Goal: Task Accomplishment & Management: Manage account settings

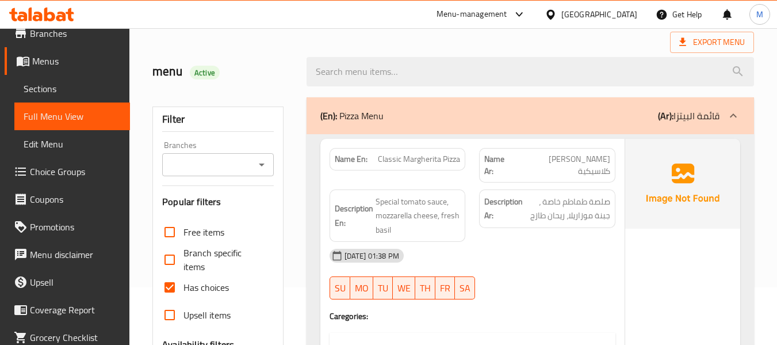
scroll to position [82, 0]
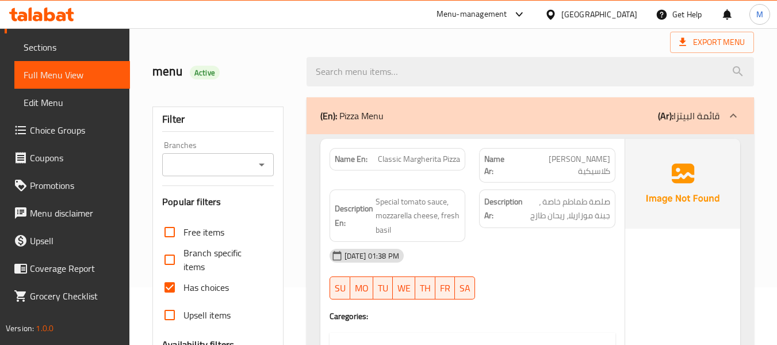
click at [186, 281] on span "Has choices" at bounding box center [206, 287] width 45 height 14
click at [184, 281] on input "Has choices" at bounding box center [170, 287] width 28 height 28
checkbox input "false"
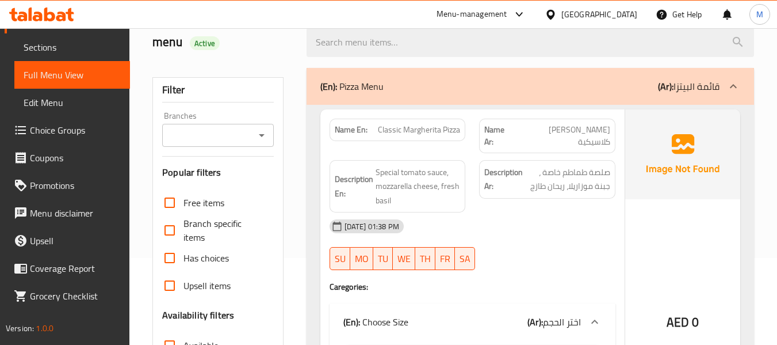
scroll to position [115, 0]
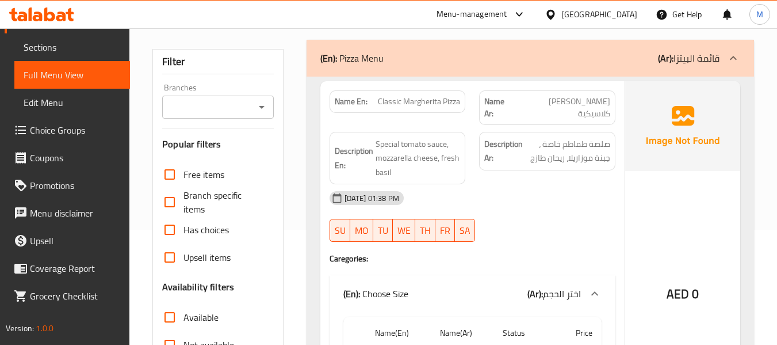
click at [419, 96] on span "Classic Margherita Pizza" at bounding box center [419, 102] width 82 height 12
copy span "Classic Margherita Pizza"
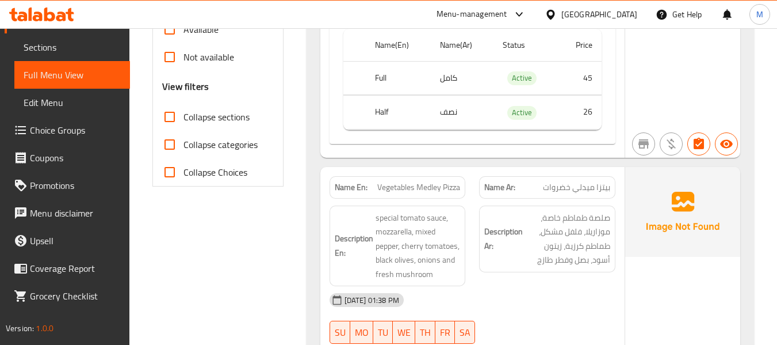
scroll to position [460, 0]
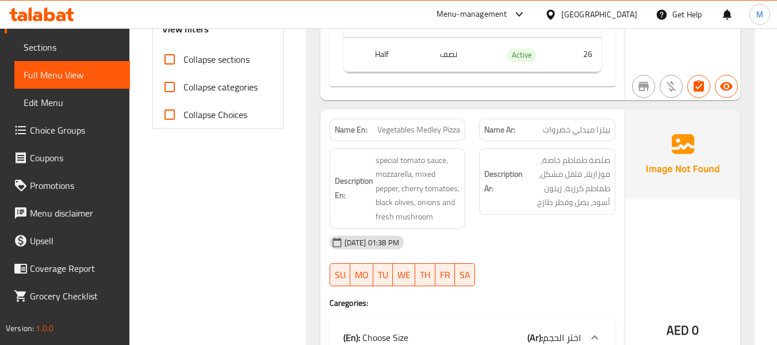
click at [427, 124] on span "Vegetables Medley Pizza" at bounding box center [418, 130] width 83 height 12
copy span "Medley"
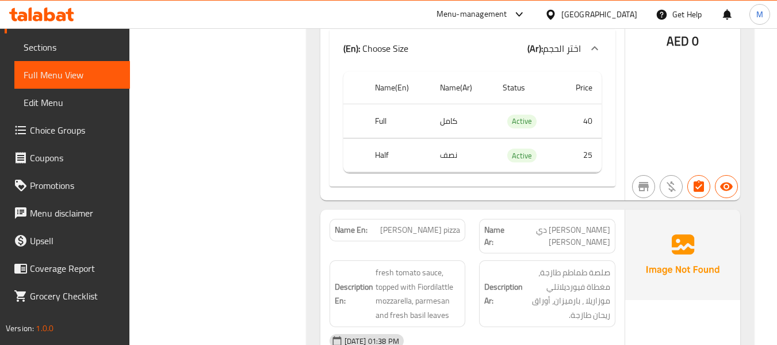
scroll to position [805, 0]
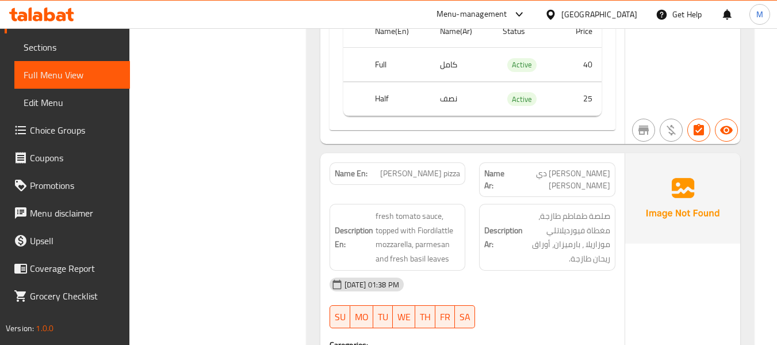
click at [422, 167] on span "[PERSON_NAME] pizza" at bounding box center [420, 173] width 80 height 12
click at [421, 167] on span "[PERSON_NAME] pizza" at bounding box center [420, 173] width 80 height 12
copy span "Bufala"
click at [421, 167] on span "[PERSON_NAME] pizza" at bounding box center [420, 173] width 80 height 12
click at [413, 169] on div "Name En: Margherita De Bufala pizza" at bounding box center [398, 173] width 136 height 22
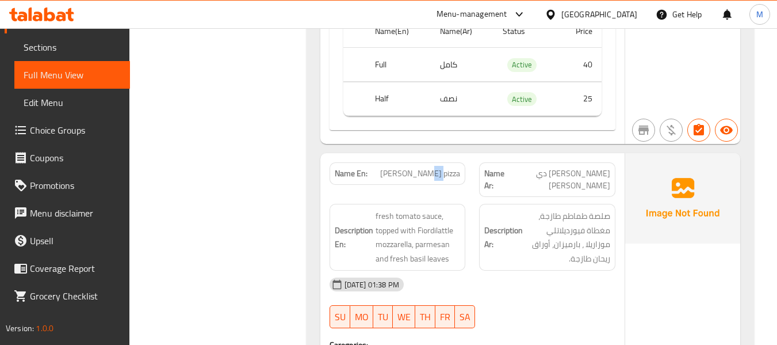
click at [413, 169] on div "Name En: Margherita De Bufala pizza" at bounding box center [398, 173] width 136 height 22
copy span "[PERSON_NAME] pizza"
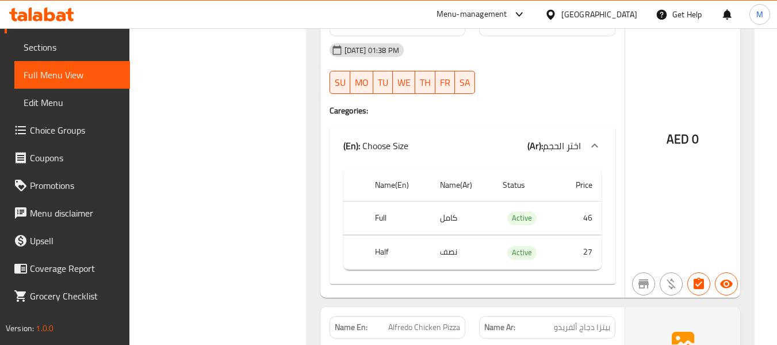
scroll to position [1151, 0]
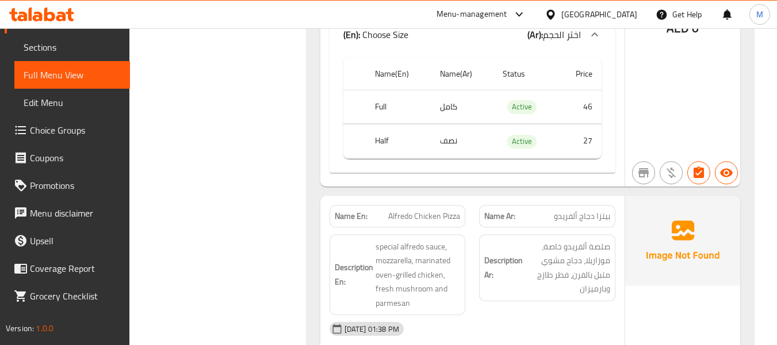
click at [437, 210] on span "Alfredo Chicken Pizza" at bounding box center [424, 216] width 72 height 12
copy span "Alfredo Chicken Pizza"
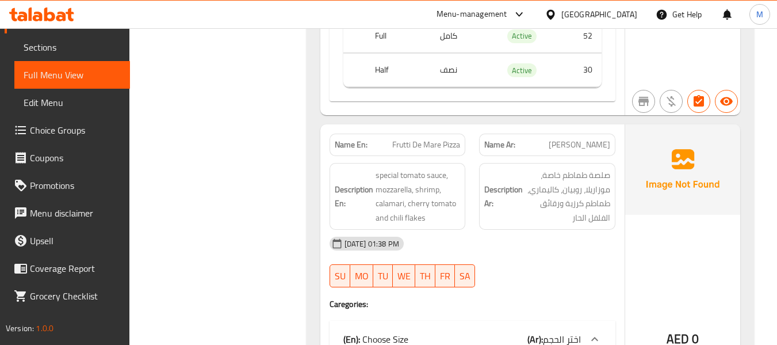
scroll to position [1668, 0]
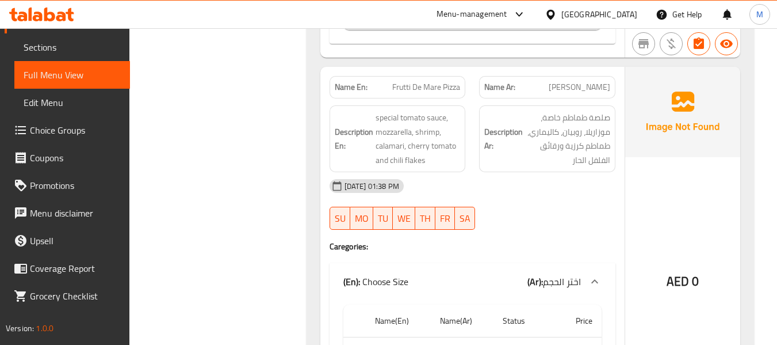
click at [428, 81] on span "Frutti De Mare Pizza" at bounding box center [426, 87] width 68 height 12
copy span "Frutti De Mare Pizza"
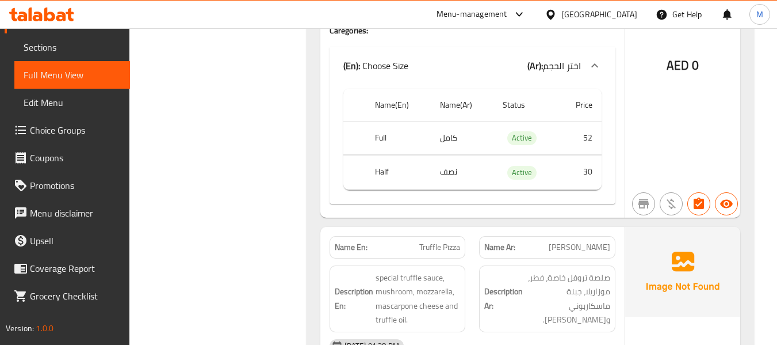
scroll to position [1956, 0]
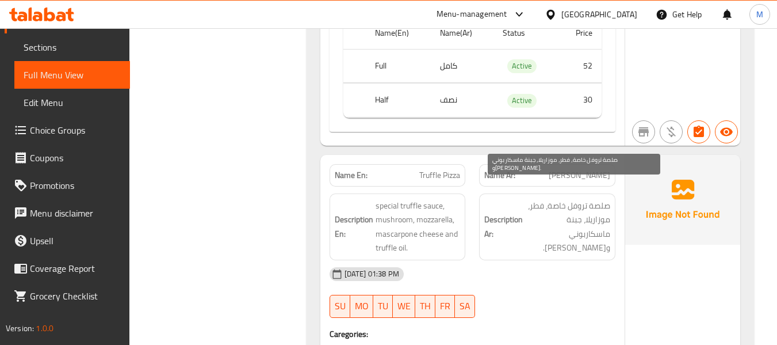
click at [595, 198] on span "صلصة تروفل خاصة، فطر، موزاريلا، جبنة ماسكاربوني و[PERSON_NAME]." at bounding box center [567, 226] width 85 height 56
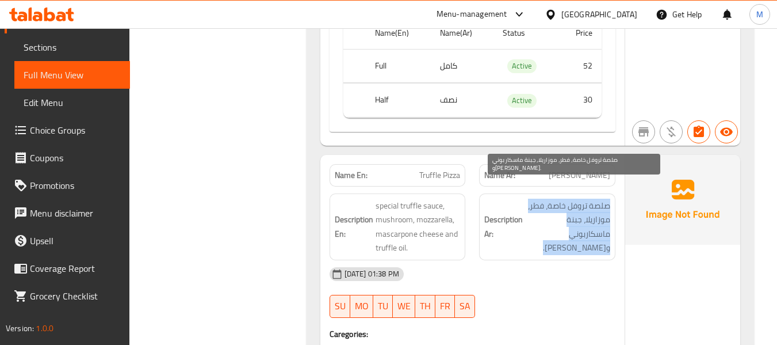
click at [595, 198] on span "صلصة تروفل خاصة، فطر، موزاريلا، جبنة ماسكاربوني و[PERSON_NAME]." at bounding box center [567, 226] width 85 height 56
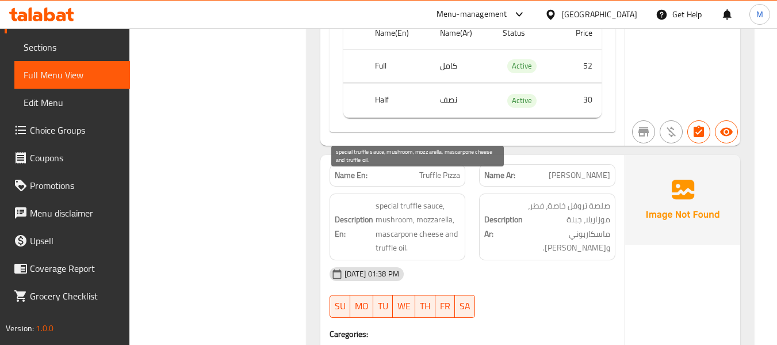
click at [438, 198] on span "special truffle sauce, mushroom, mozzarella, mascarpone cheese and truffle oil." at bounding box center [418, 226] width 85 height 56
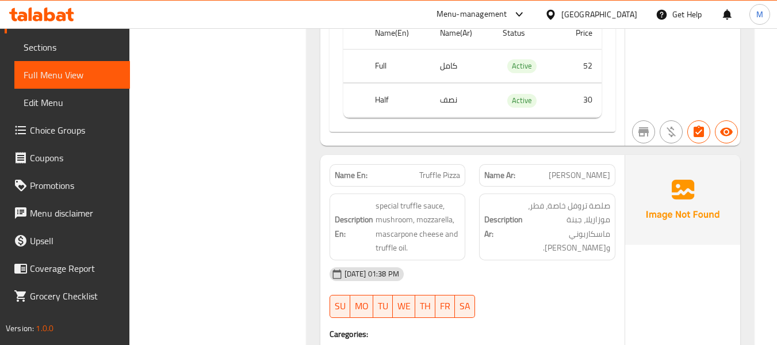
click at [442, 169] on span "Truffle Pizza" at bounding box center [439, 175] width 41 height 12
copy span "Truffle Pizza"
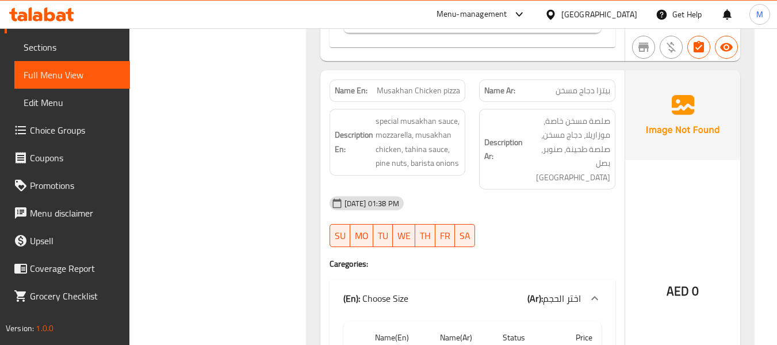
scroll to position [2416, 0]
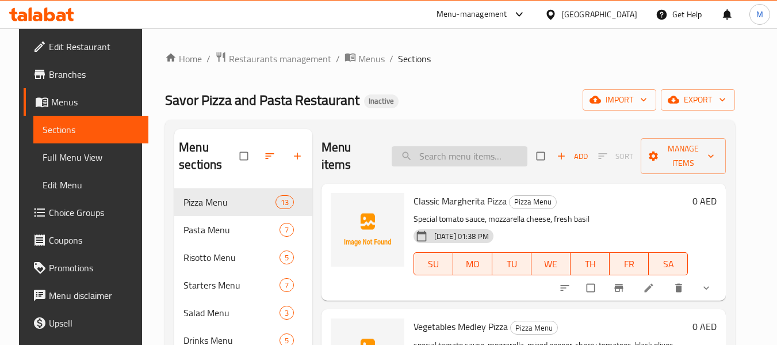
click at [425, 159] on input "search" at bounding box center [460, 156] width 136 height 20
paste input "Classic Margherita Pizza"
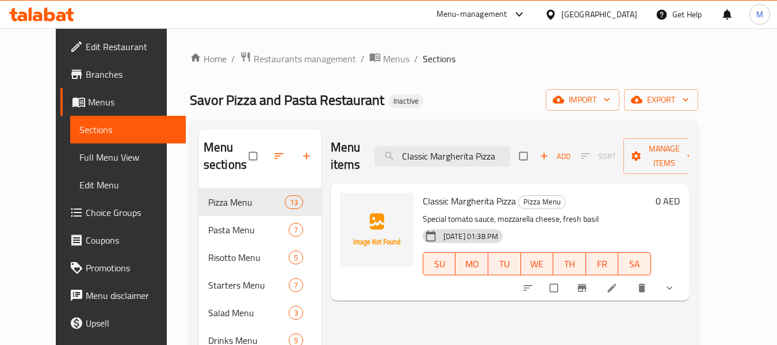
type input "Classic Margherita Pizza"
click at [616, 286] on icon at bounding box center [612, 288] width 9 height 9
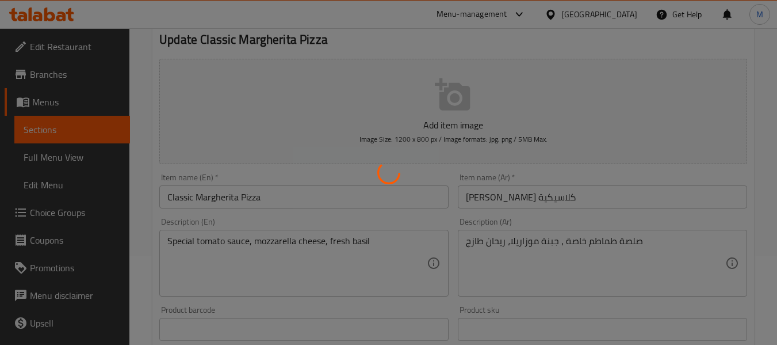
scroll to position [115, 0]
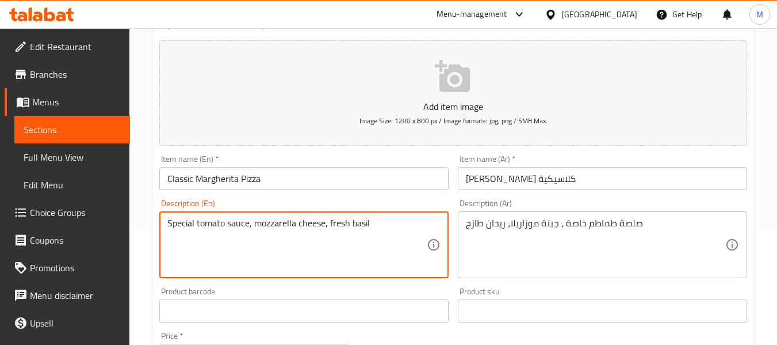
click at [196, 222] on textarea "Special tomato sauce, mozzarella cheese, fresh basil" at bounding box center [296, 244] width 259 height 55
paste textarea "Savor"
type textarea "Special Savor tomato sauce, mozzarella cheese, fresh basil"
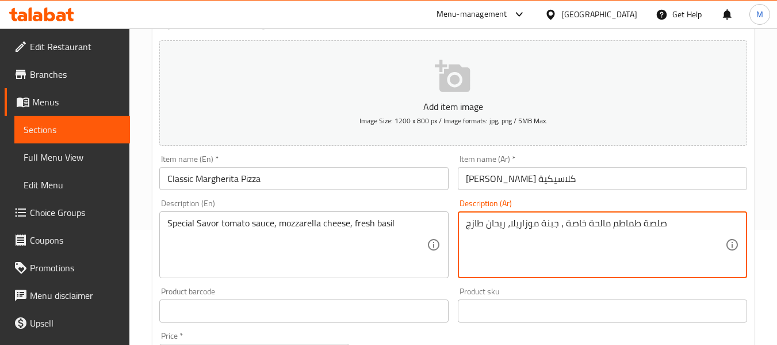
type textarea "صلصة طماطم مالحة خاصة ، جبنة موزاريلا، ريحان طازج"
click at [567, 178] on input "[PERSON_NAME] كلاسيكية" at bounding box center [602, 178] width 289 height 23
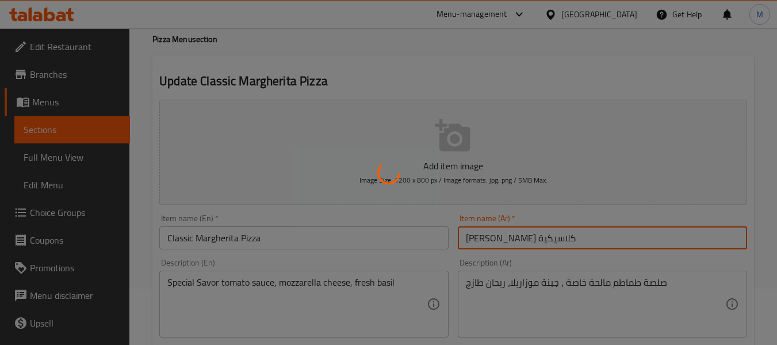
scroll to position [0, 0]
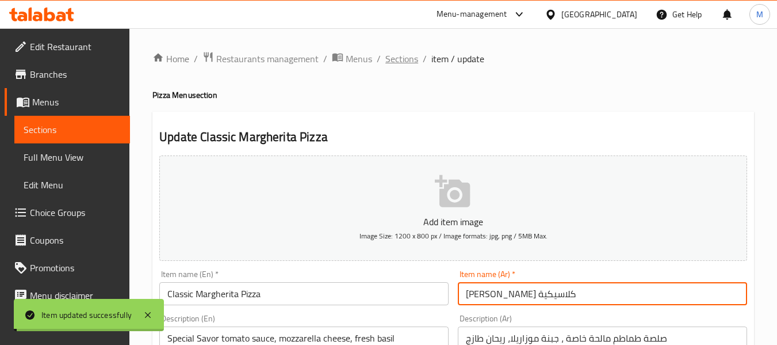
click at [389, 58] on span "Sections" at bounding box center [401, 59] width 33 height 14
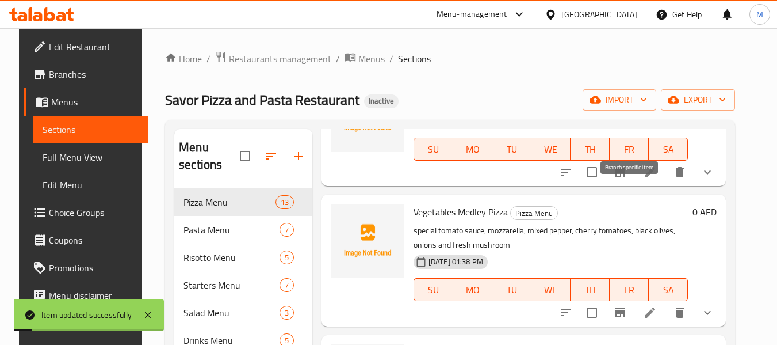
scroll to position [115, 0]
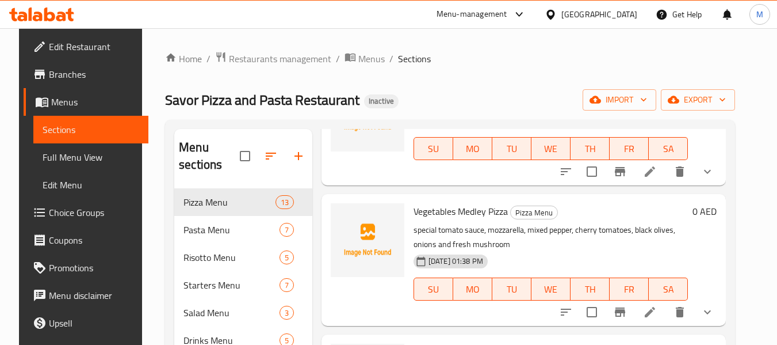
click at [650, 310] on li at bounding box center [650, 311] width 32 height 21
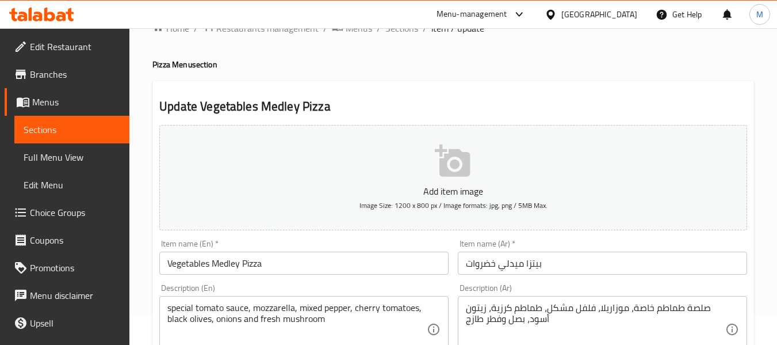
scroll to position [115, 0]
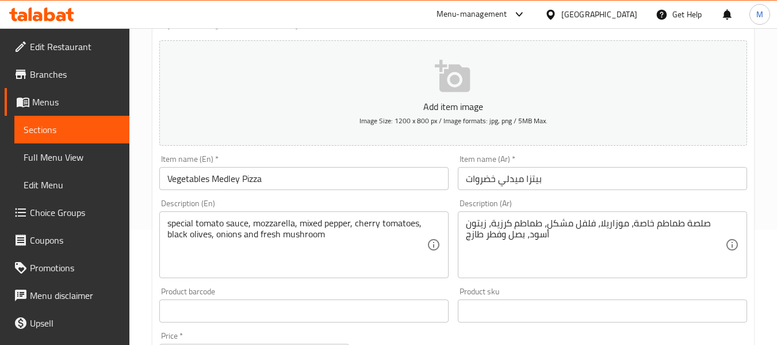
click at [514, 180] on input "بيتزا ميدلي خضروات" at bounding box center [602, 178] width 289 height 23
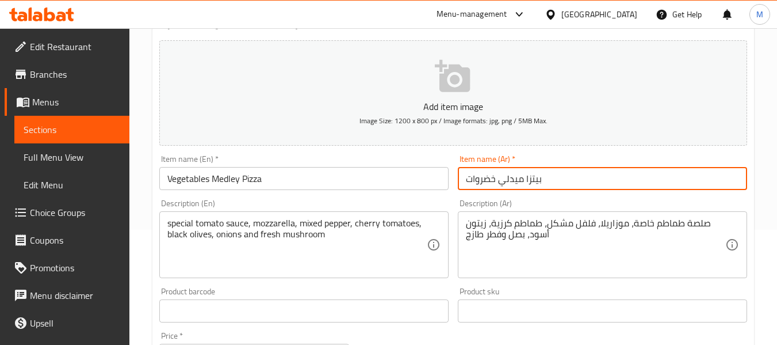
click at [514, 180] on input "بيتزا ميدلي خضروات" at bounding box center [602, 178] width 289 height 23
type input "بيتزا مزيج خضروات"
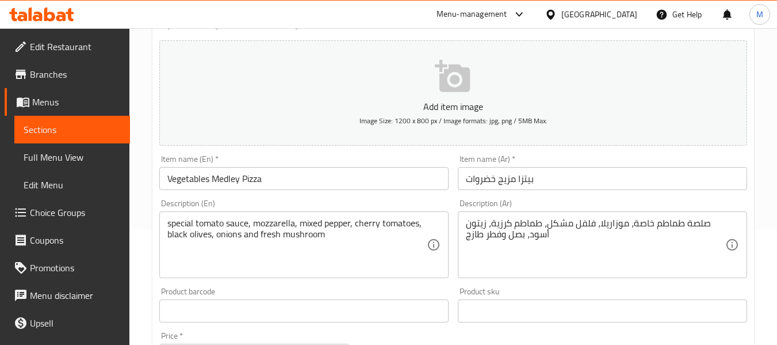
click at [165, 224] on div "special tomato sauce, mozzarella, mixed pepper, cherry tomatoes, black olives, …" at bounding box center [303, 244] width 289 height 67
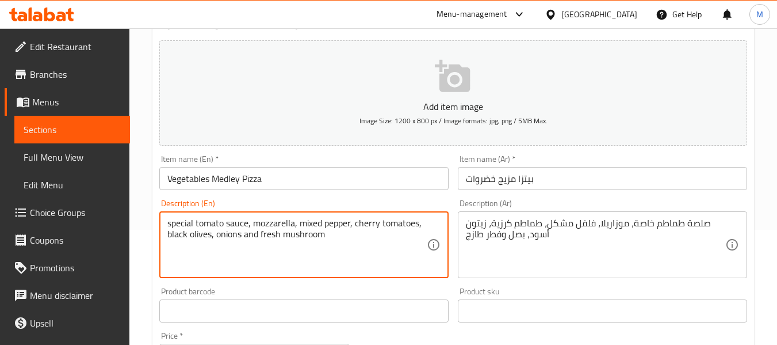
paste textarea "Savor"
type textarea "Savor special tomato sauce, mozzarella, mixed pepper, cherry tomatoes, black ol…"
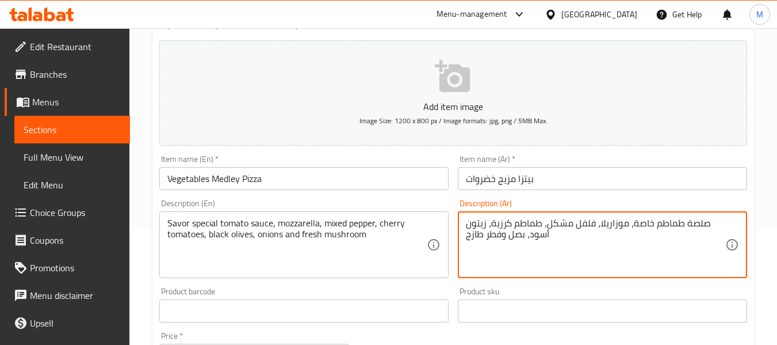
click at [649, 222] on textarea "صلصة طماطم خاصة، موزاريلا، فلفل مشكل، طماطم كرزية، زيتون أسود، بصل وفطر طازج" at bounding box center [595, 244] width 259 height 55
type textarea "صلصة طماطم مالحة خاصة، موزاريلا، فلفل مشكل، طماطم كرزية، زيتون أسود، بصل وفطر ط…"
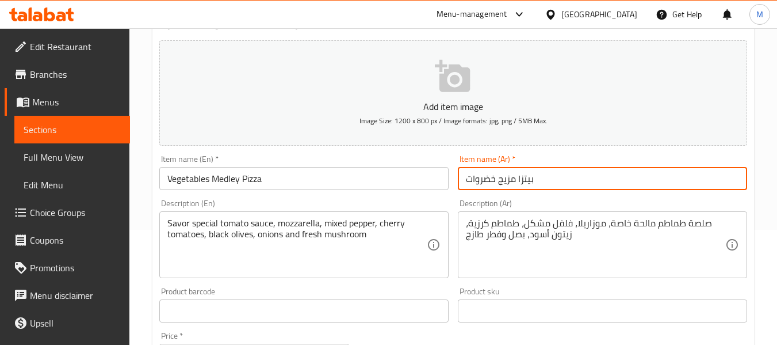
click at [592, 177] on input "بيتزا مزيج خضروات" at bounding box center [602, 178] width 289 height 23
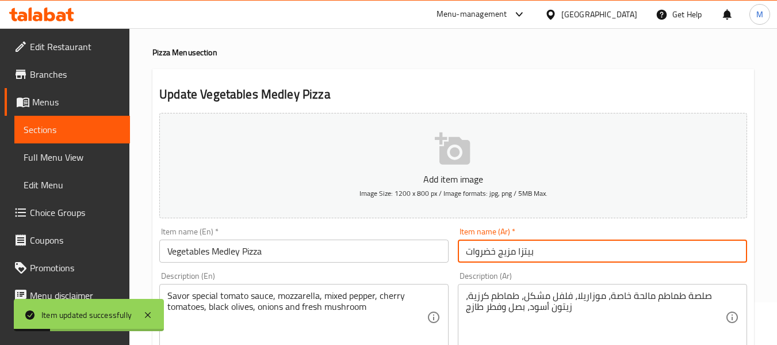
scroll to position [0, 0]
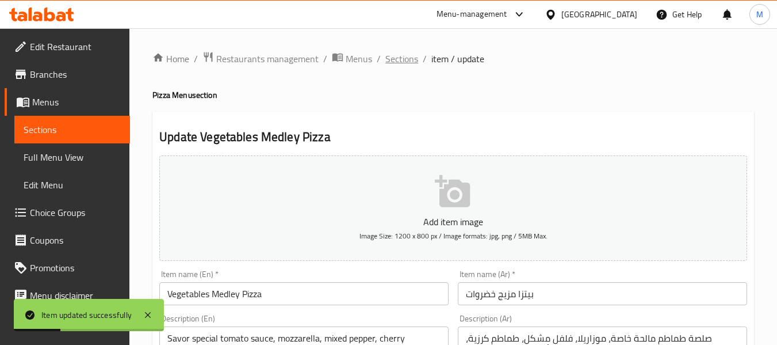
click at [406, 53] on span "Sections" at bounding box center [401, 59] width 33 height 14
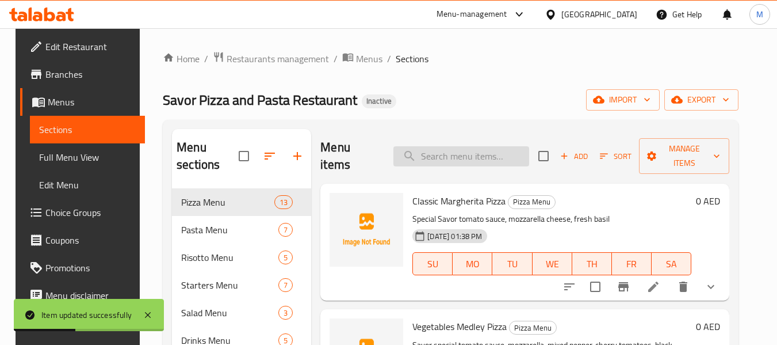
click at [463, 149] on input "search" at bounding box center [462, 156] width 136 height 20
paste input "[PERSON_NAME] pizza"
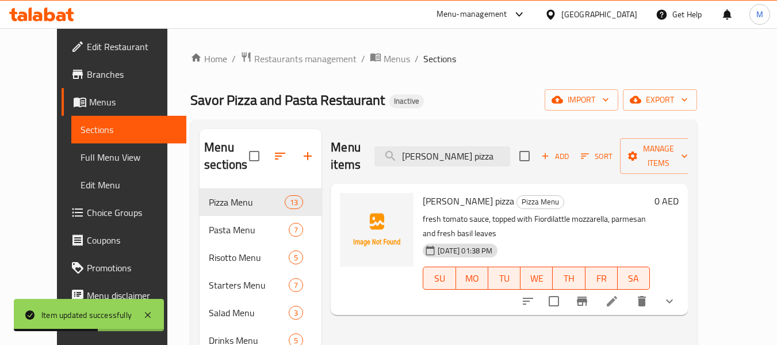
type input "[PERSON_NAME] pizza"
click at [628, 291] on li at bounding box center [612, 301] width 32 height 21
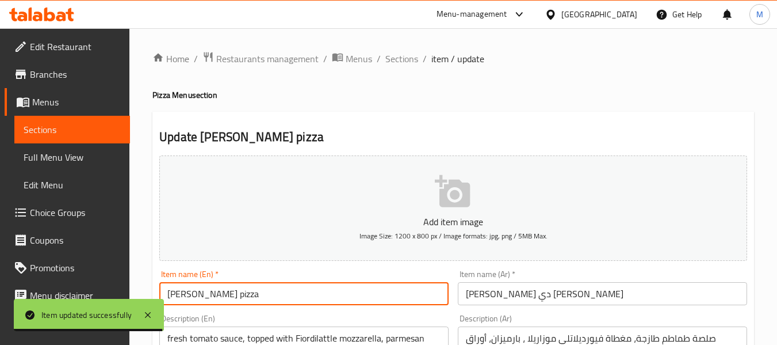
click at [168, 292] on input "[PERSON_NAME] pizza" at bounding box center [303, 293] width 289 height 23
paste input "Savor"
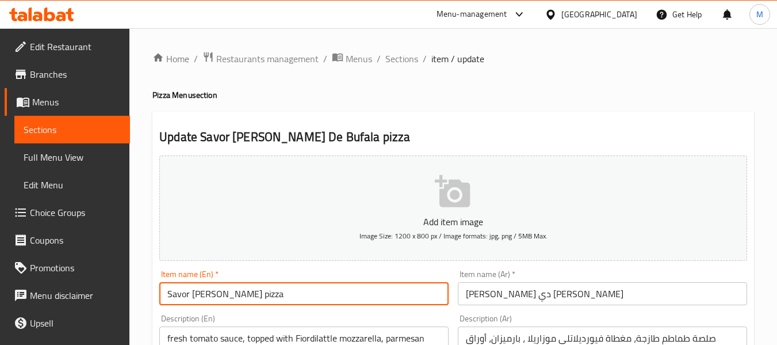
type input "Savor [PERSON_NAME] pizza"
click at [568, 285] on input "[PERSON_NAME] دي [PERSON_NAME]" at bounding box center [602, 293] width 289 height 23
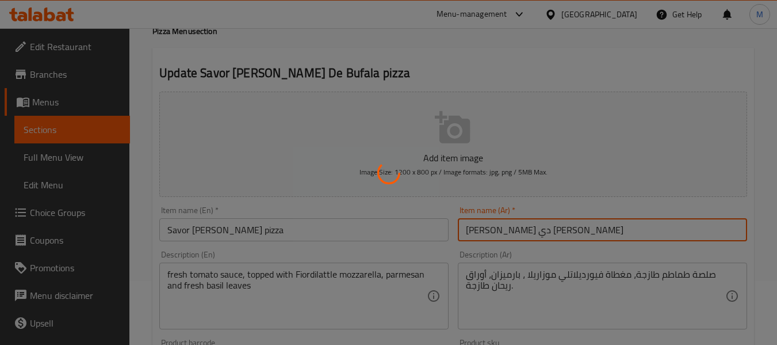
scroll to position [115, 0]
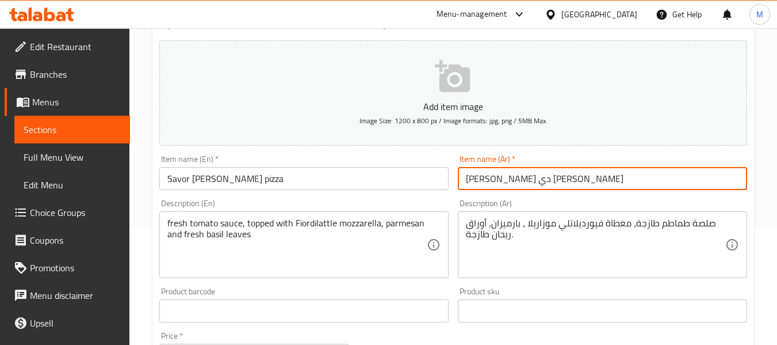
click at [166, 217] on div "fresh tomato sauce, topped with Fiordilattle mozzarella, parmesan and fresh bas…" at bounding box center [303, 244] width 289 height 67
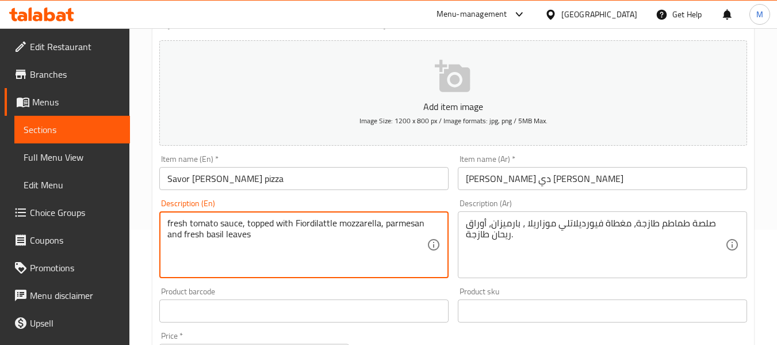
paste textarea "Savor"
type textarea "Savor fresh tomato sauce, topped with Fiordilattle mozzarella, parmesan and fre…"
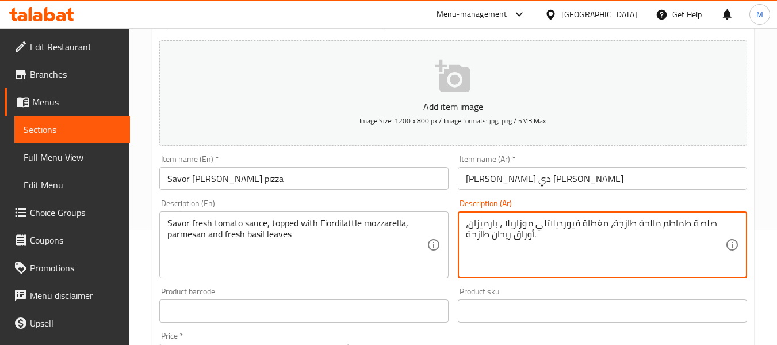
type textarea "صلصة طماطم مالحة طازجة، مغطاة فيورديلاتلي موزاريلا ، بارميزان، أوراق ريحان طازج…"
click at [599, 168] on input "[PERSON_NAME] دي [PERSON_NAME]" at bounding box center [602, 178] width 289 height 23
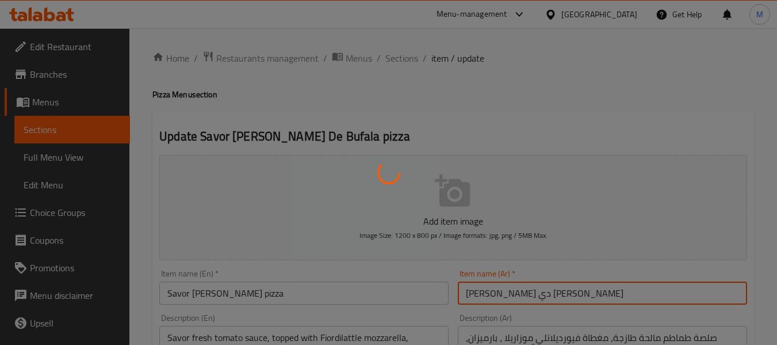
scroll to position [0, 0]
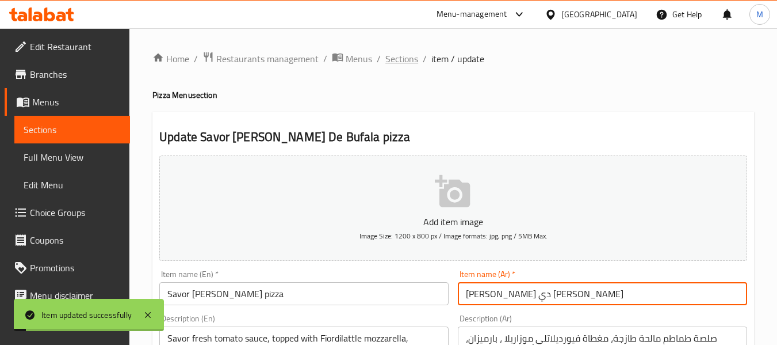
click at [395, 56] on span "Sections" at bounding box center [401, 59] width 33 height 14
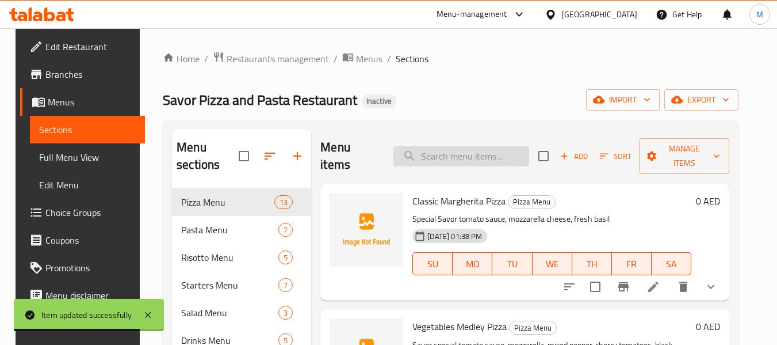
click at [468, 163] on input "search" at bounding box center [462, 156] width 136 height 20
paste input "Alfredo Chicken Pizza"
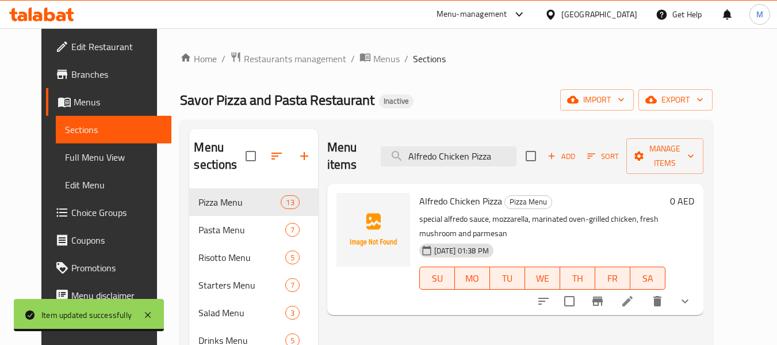
type input "Alfredo Chicken Pizza"
click at [644, 291] on li at bounding box center [628, 301] width 32 height 21
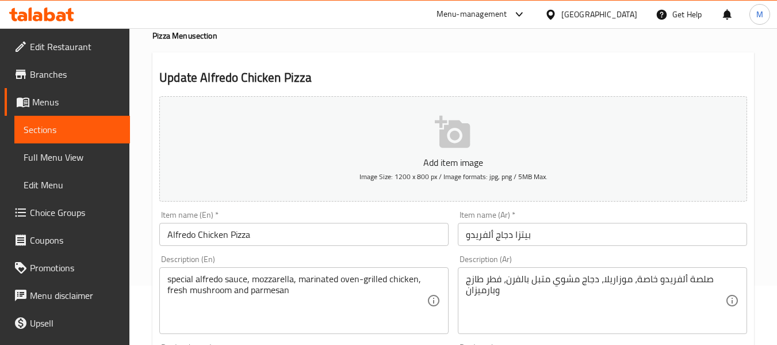
scroll to position [115, 0]
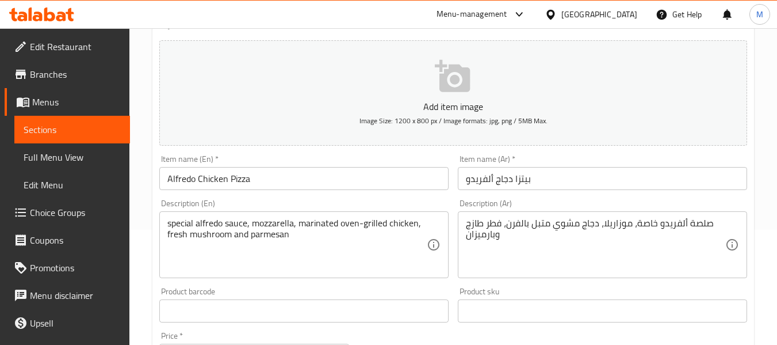
click at [166, 209] on div "Description (En) special alfredo sauce, mozzarella, marinated oven-grilled chic…" at bounding box center [303, 238] width 289 height 79
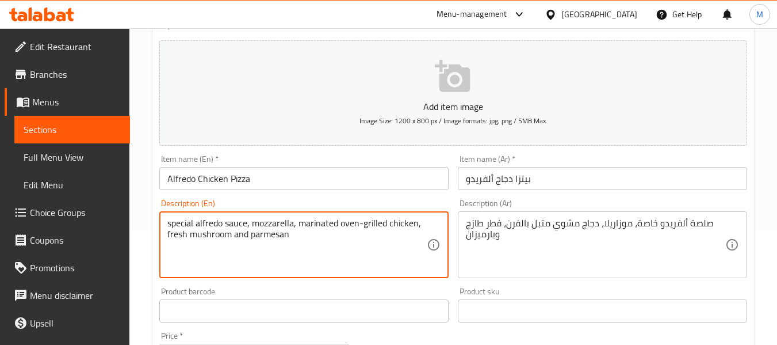
paste textarea "Savor"
type textarea "Savor special alfredo sauce, mozzarella, marinated oven-grilled chicken, fresh …"
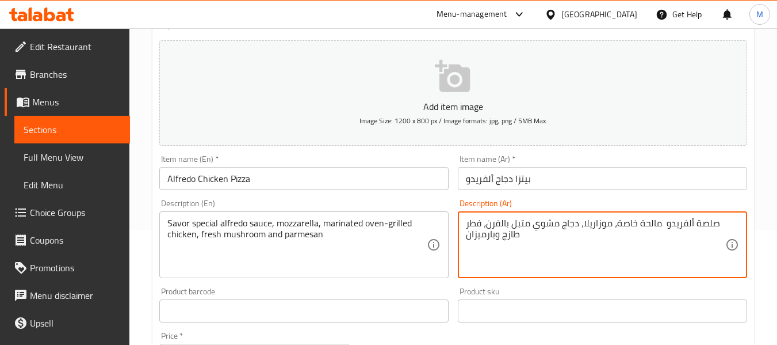
type textarea "صلصة ألفريدو مالحة خاصة، موزاريلا، دجاج مشوي متبل بالفرن، فطر طازج وبارميزان"
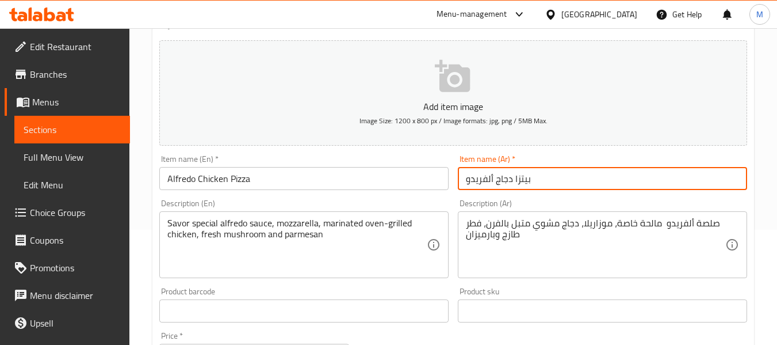
click at [557, 167] on input "بيتزا دجاج ألفريدو" at bounding box center [602, 178] width 289 height 23
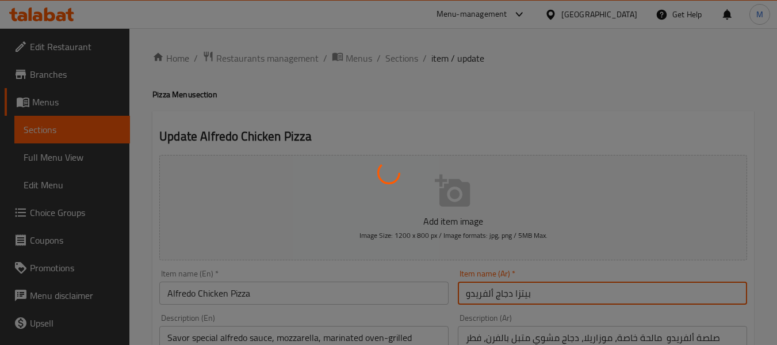
scroll to position [0, 0]
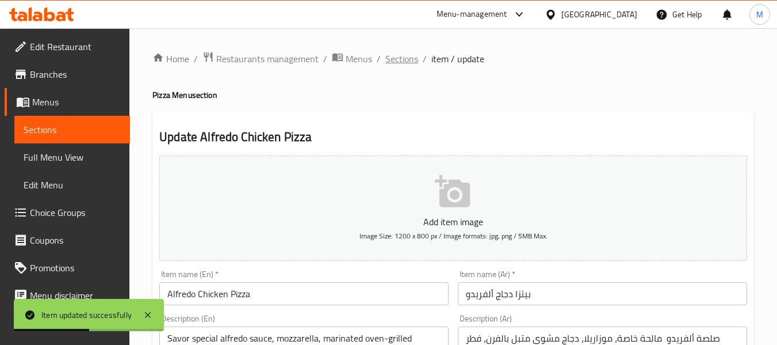
click at [413, 64] on span "Sections" at bounding box center [401, 59] width 33 height 14
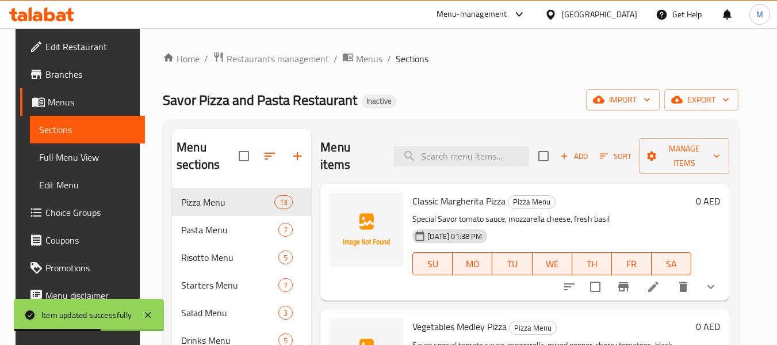
click at [459, 142] on div "Menu items Add Sort Manage items" at bounding box center [524, 156] width 409 height 55
click at [464, 167] on div "Menu items Add Sort Manage items" at bounding box center [524, 156] width 409 height 55
click at [459, 152] on input "search" at bounding box center [462, 156] width 136 height 20
paste input "Frutti De Mare Pizza"
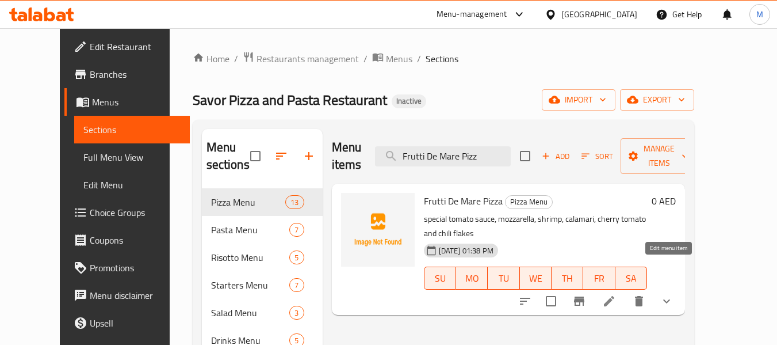
type input "Frutti De Mare Pizz"
click at [616, 294] on icon at bounding box center [609, 301] width 14 height 14
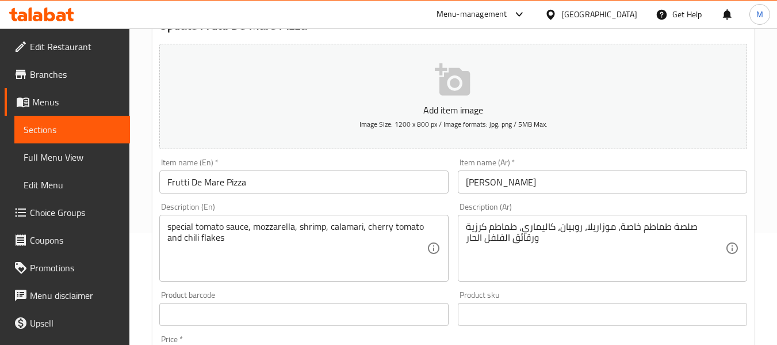
scroll to position [115, 0]
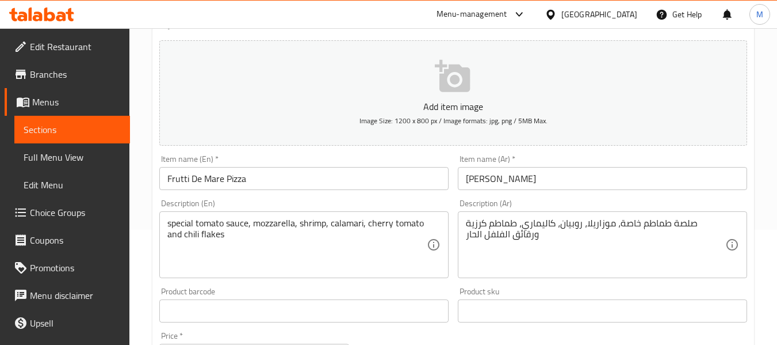
click at [167, 223] on div "special tomato sauce, mozzarella, shrimp, calamari, cherry tomato and chili fla…" at bounding box center [303, 244] width 289 height 67
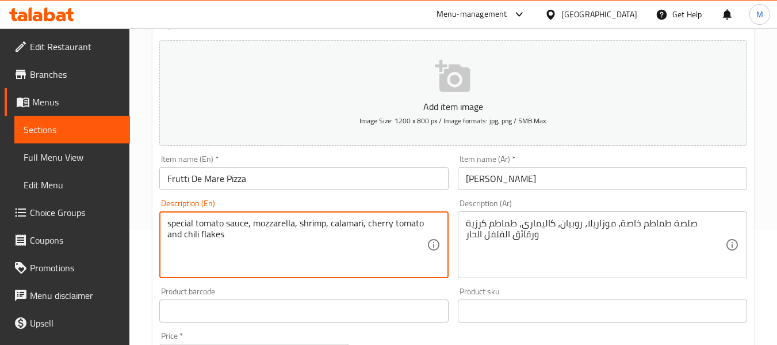
paste textarea "Savor"
type textarea "Savor special tomato sauce, mozzarella, shrimp, calamari, cherry tomato and chi…"
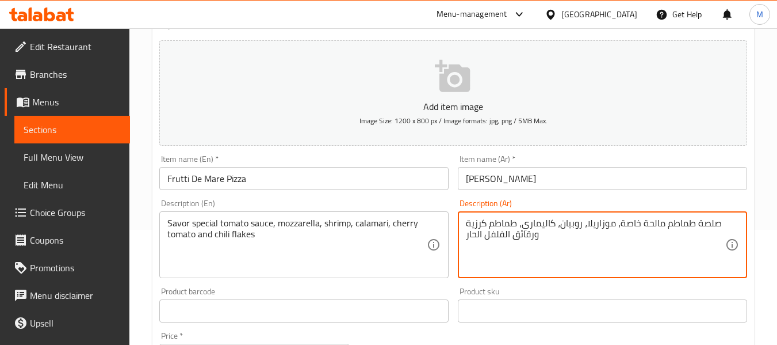
type textarea "صلصة طماطم مالحة خاصة، موزاريلا، روبيان، كاليماري، طماطم كرزية ورقائق الفلفل ال…"
click at [564, 187] on input "[PERSON_NAME]" at bounding box center [602, 178] width 289 height 23
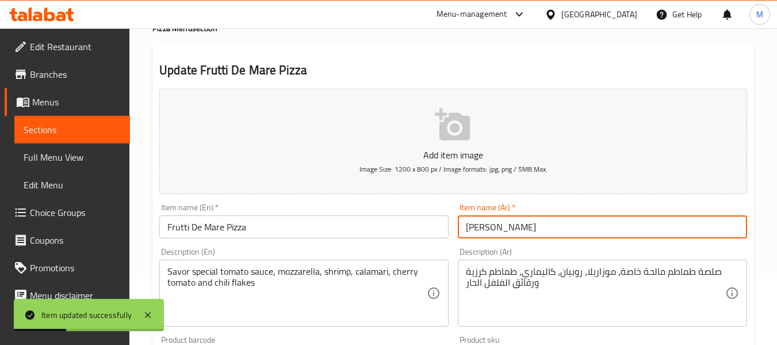
scroll to position [0, 0]
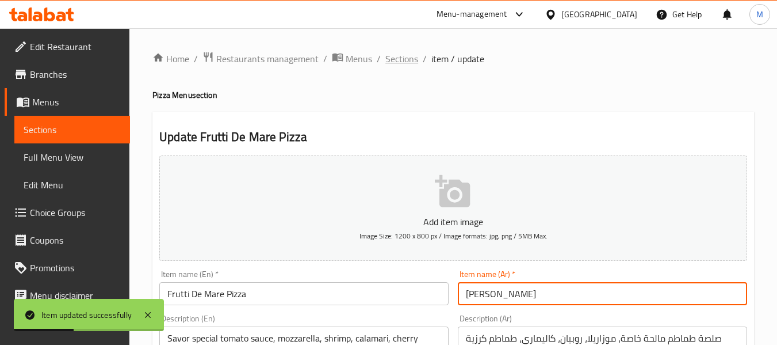
click at [400, 56] on span "Sections" at bounding box center [401, 59] width 33 height 14
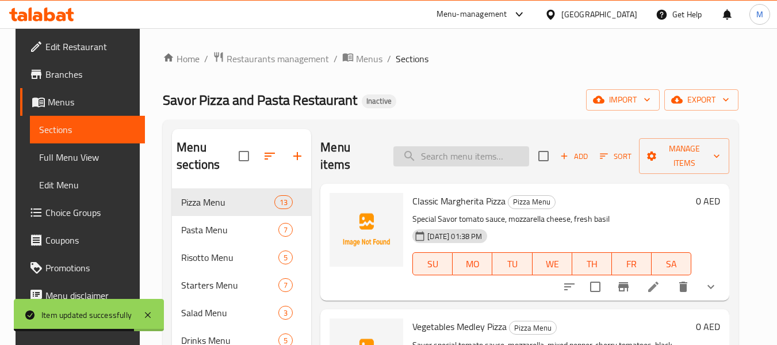
click at [486, 151] on input "search" at bounding box center [462, 156] width 136 height 20
paste input "Truffle Pizza"
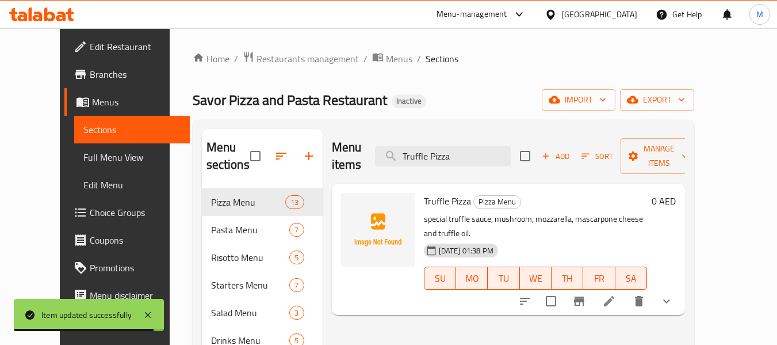
type input "Truffle Pizza"
click at [614, 296] on icon at bounding box center [609, 301] width 10 height 10
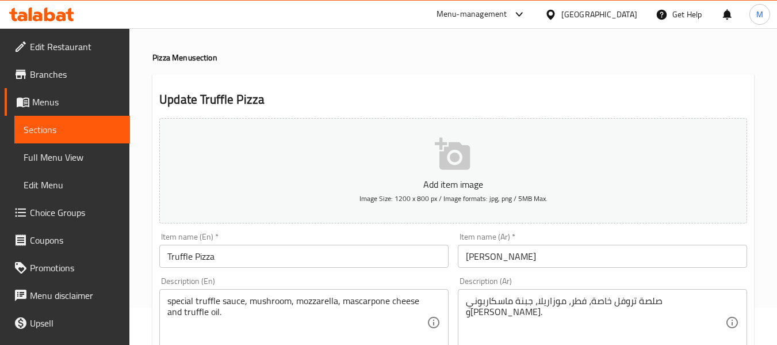
scroll to position [58, 0]
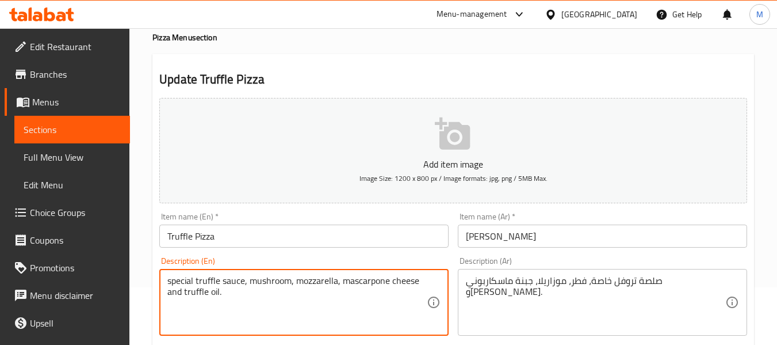
paste textarea "Savor"
type textarea "Savor special truffle sauce, mushroom, mozzarella, mascarpone cheese and truffl…"
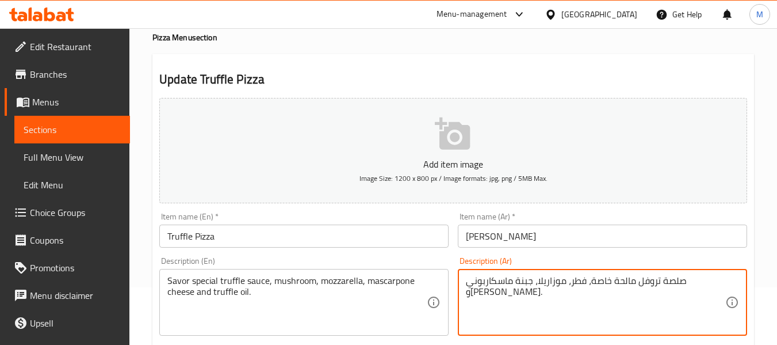
type textarea "صلصة تروفل مالحة خاصة، فطر، موزاريلا، جبنة ماسكاربوني و[PERSON_NAME]."
click at [567, 246] on input "[PERSON_NAME]" at bounding box center [602, 235] width 289 height 23
